Goal: Task Accomplishment & Management: Use online tool/utility

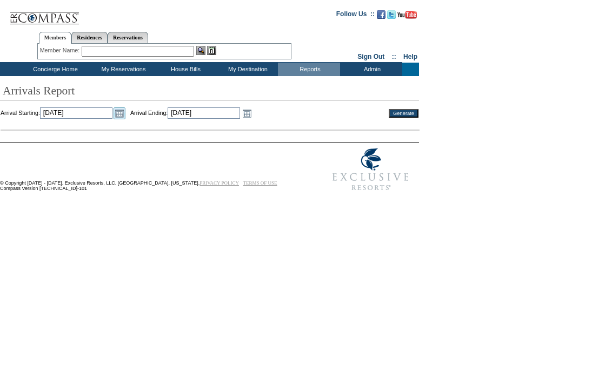
click at [125, 113] on link "Open the calendar popup." at bounding box center [119, 114] width 12 height 12
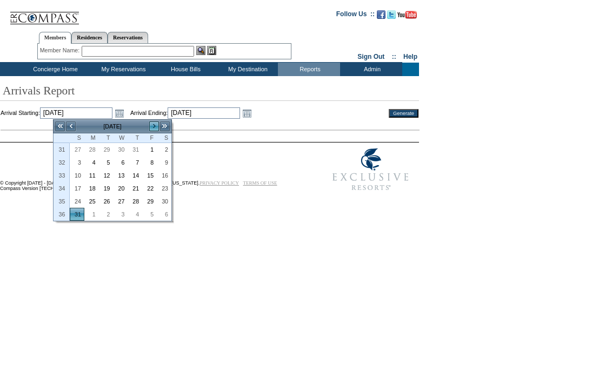
click at [152, 125] on link ">" at bounding box center [154, 126] width 11 height 11
click at [110, 151] on link "2" at bounding box center [106, 150] width 14 height 12
type input "[DATE]"
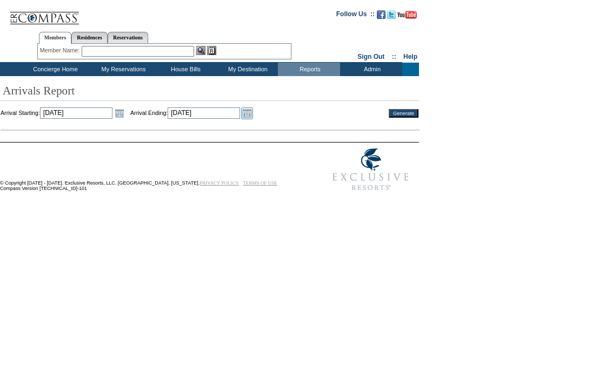
click at [253, 115] on link "Open the calendar popup." at bounding box center [247, 114] width 12 height 12
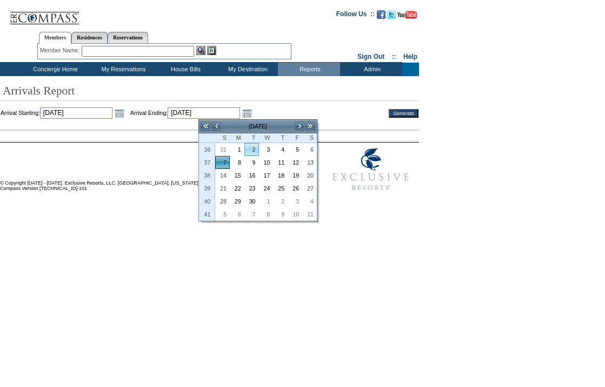
click at [254, 152] on link "2" at bounding box center [252, 150] width 14 height 12
type input "[DATE]"
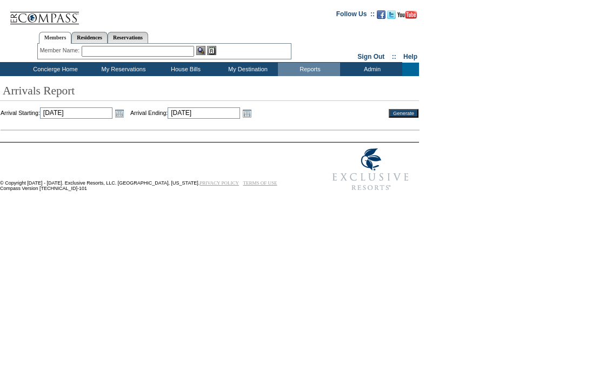
click at [399, 112] on input "Generate" at bounding box center [404, 113] width 30 height 9
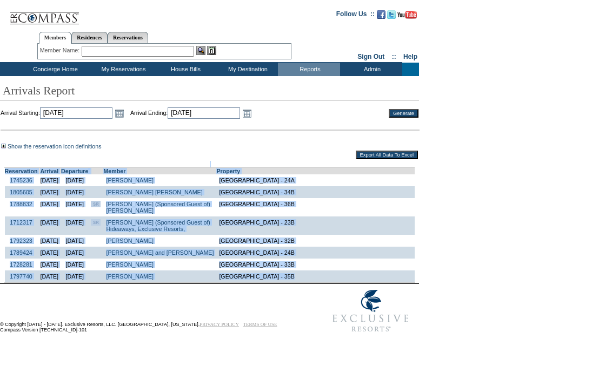
drag, startPoint x: 5, startPoint y: 164, endPoint x: 345, endPoint y: 287, distance: 362.2
click at [345, 283] on td "Reservation Arrival Departure Member Property 1745236 9/2/2025 9/6/2025 Chatala…" at bounding box center [210, 222] width 418 height 122
copy td "Reservation Arrival Departure Member Property 1745236 9/2/2025 9/6/2025 Chatala…"
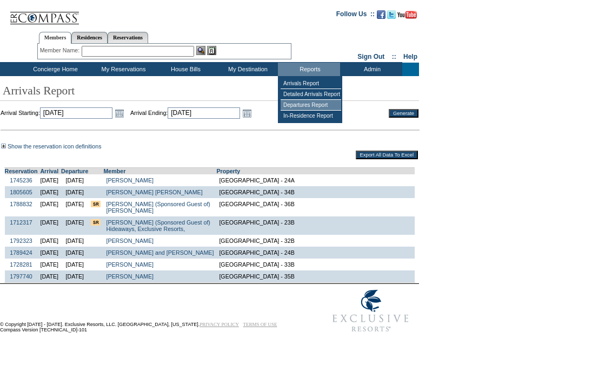
click at [303, 104] on td "Departures Report" at bounding box center [310, 105] width 61 height 11
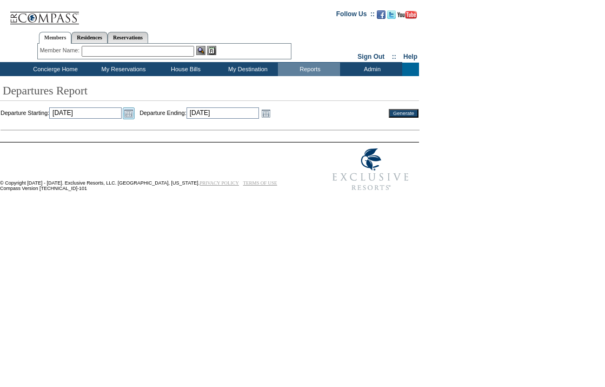
click at [135, 112] on link "Open the calendar popup." at bounding box center [129, 114] width 12 height 12
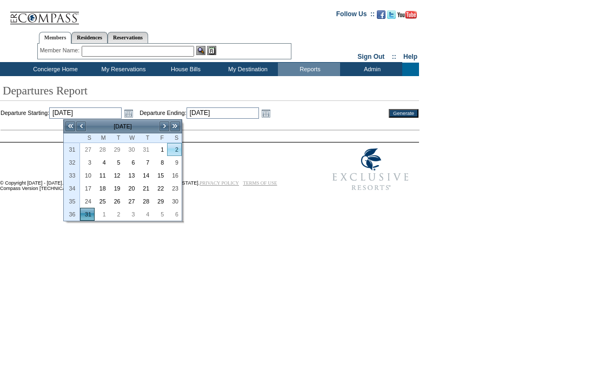
click at [175, 153] on link "2" at bounding box center [175, 150] width 14 height 12
type input "[DATE]"
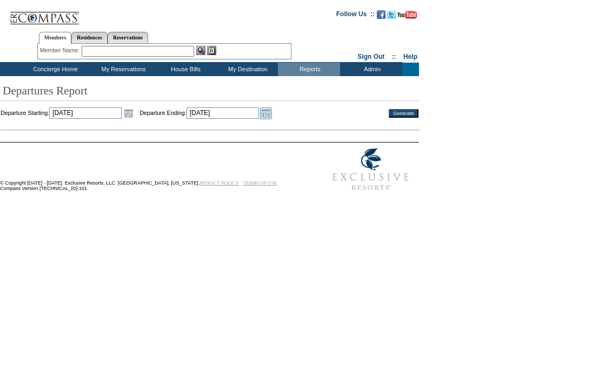
click at [272, 112] on link "Open the calendar popup." at bounding box center [266, 114] width 12 height 12
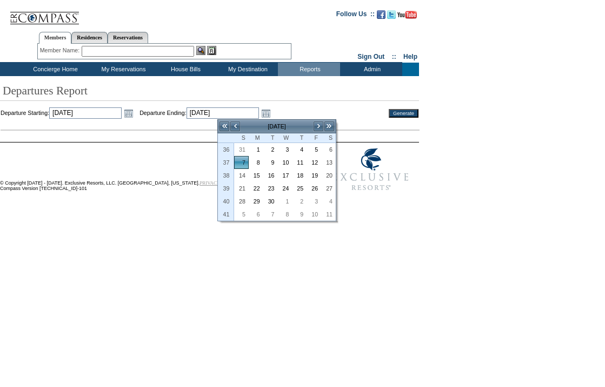
click at [146, 121] on td at bounding box center [210, 123] width 418 height 6
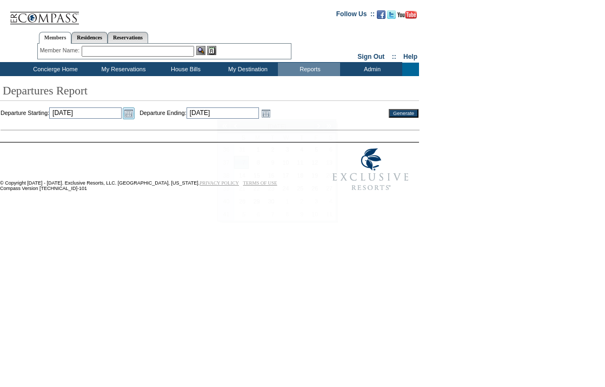
click at [135, 117] on link "Open the calendar popup." at bounding box center [129, 114] width 12 height 12
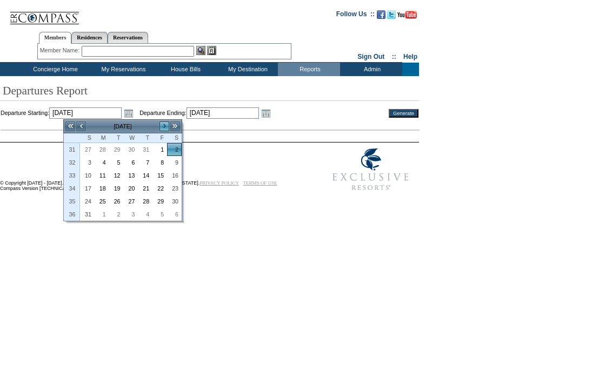
click at [162, 125] on link ">" at bounding box center [164, 126] width 11 height 11
click at [135, 115] on link "Open the calendar popup." at bounding box center [129, 114] width 12 height 12
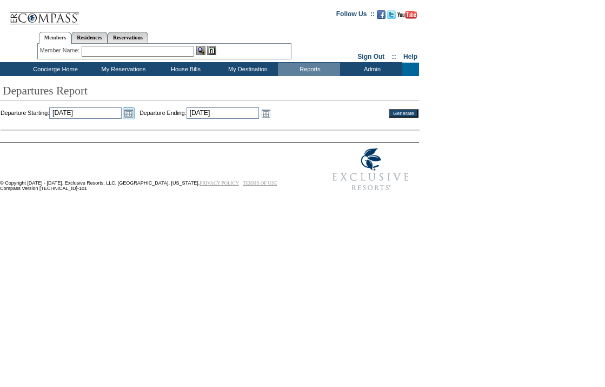
click at [135, 115] on link "Open the calendar popup." at bounding box center [129, 114] width 12 height 12
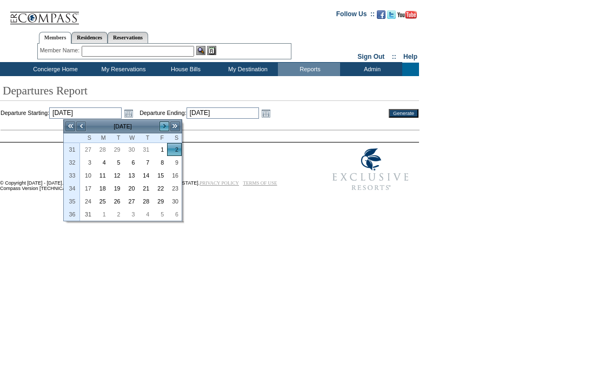
click at [160, 124] on link ">" at bounding box center [164, 126] width 11 height 11
click at [114, 152] on link "2" at bounding box center [117, 150] width 14 height 12
type input "[DATE]"
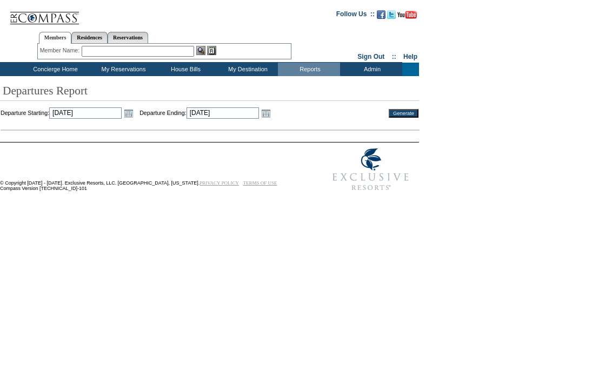
click at [304, 112] on td "Departure Starting: [DATE] [DATE] Open the calendar popup. << < [DATE] > >> S M…" at bounding box center [189, 114] width 376 height 12
click at [272, 112] on link "Open the calendar popup." at bounding box center [266, 114] width 12 height 12
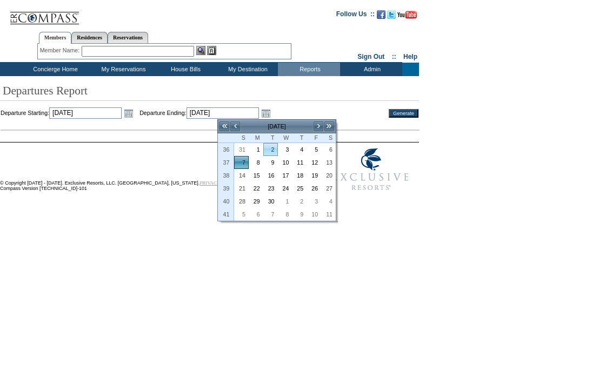
click at [272, 149] on link "2" at bounding box center [271, 150] width 14 height 12
type input "[DATE]"
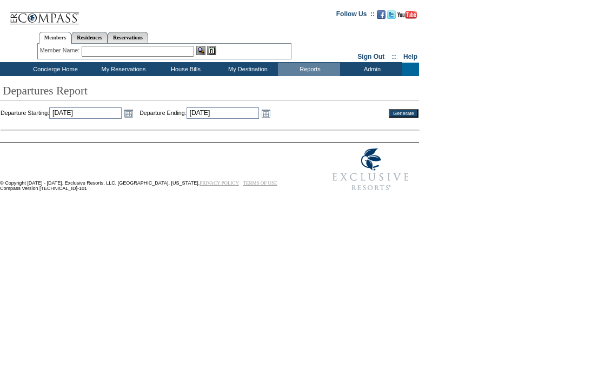
click at [394, 116] on input "Generate" at bounding box center [404, 113] width 30 height 9
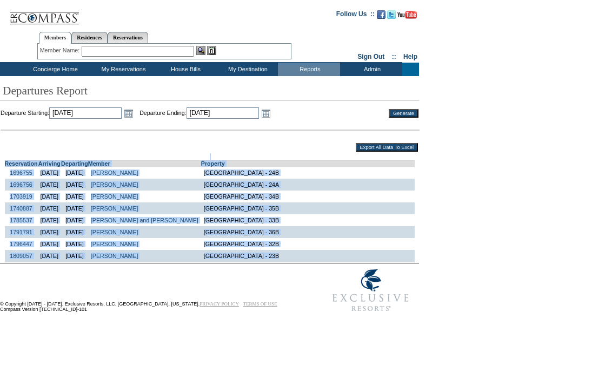
drag, startPoint x: 8, startPoint y: 153, endPoint x: 309, endPoint y: 267, distance: 321.5
click at [309, 268] on form "Follow Us ::" at bounding box center [300, 160] width 601 height 315
copy form "Reservation Arriving Departing Member Property 1696755 [DATE] [DATE] [PERSON_NA…"
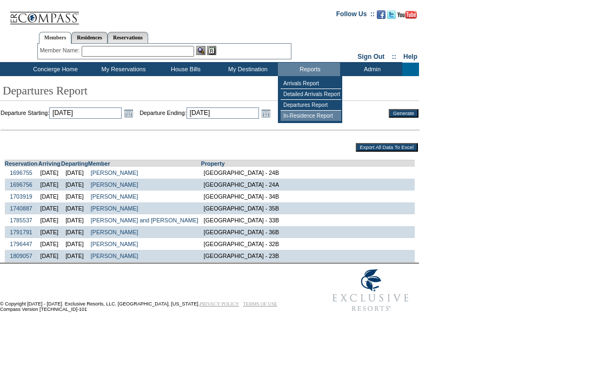
click at [295, 118] on td "In-Residence Report" at bounding box center [310, 116] width 61 height 10
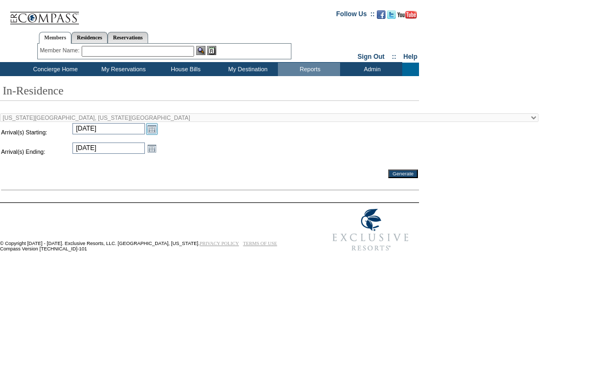
click at [150, 131] on link "Open the calendar popup." at bounding box center [152, 129] width 12 height 12
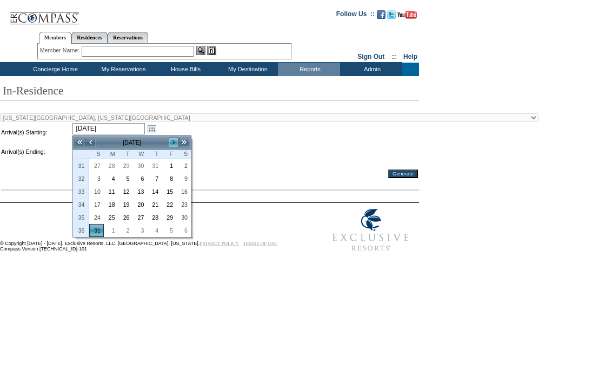
click at [172, 146] on link ">" at bounding box center [173, 142] width 11 height 11
click at [127, 164] on link "2" at bounding box center [126, 166] width 14 height 12
type input "[DATE]"
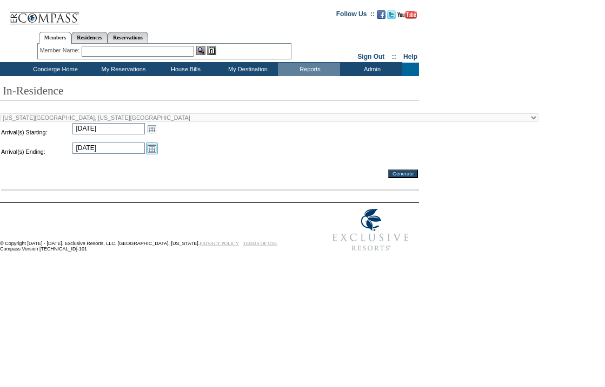
click at [152, 150] on link "Open the calendar popup." at bounding box center [152, 149] width 12 height 12
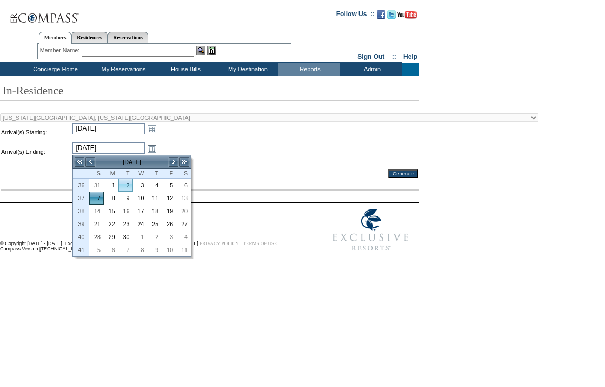
click at [127, 179] on link "2" at bounding box center [126, 185] width 14 height 12
type input "[DATE]"
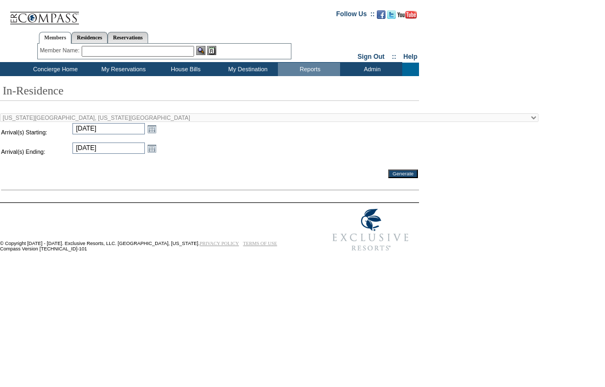
click at [393, 176] on input "Generate" at bounding box center [403, 174] width 30 height 9
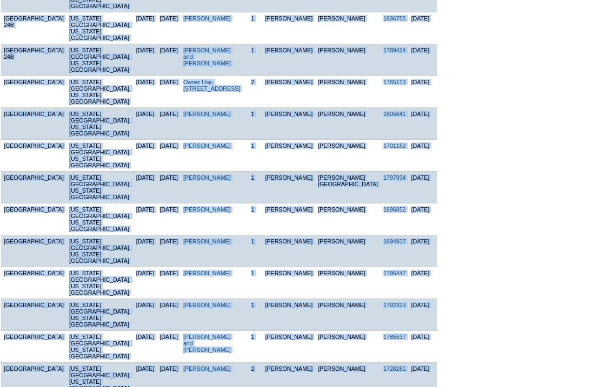
scroll to position [492, 0]
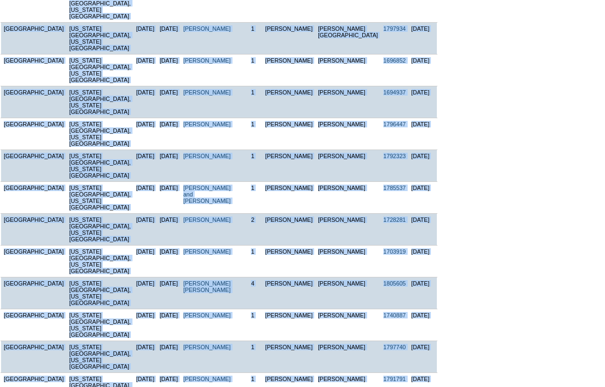
drag, startPoint x: 6, startPoint y: 44, endPoint x: 410, endPoint y: 298, distance: 477.7
click at [410, 298] on td "Prop. Loc. Arrive Depart Member Guests Concierge MSM Res. # Submitted [GEOGRAPH…" at bounding box center [219, 79] width 437 height 715
copy td "Prop. Loc. Arrive Depart Member Guests Concierge MSM Res. # [GEOGRAPHIC_DATA] […"
